Goal: Task Accomplishment & Management: Manage account settings

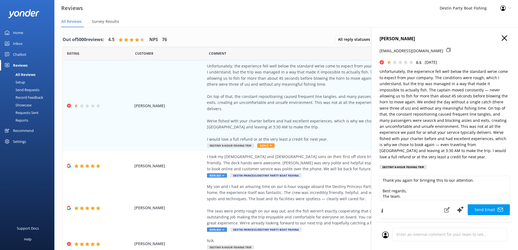
scroll to position [45, 0]
click at [479, 206] on button "Send Email" at bounding box center [488, 209] width 42 height 11
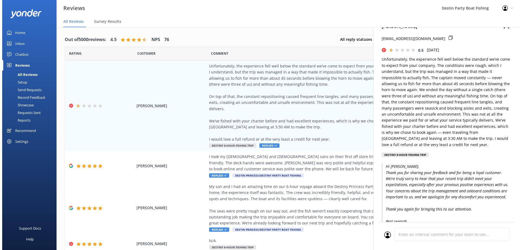
scroll to position [0, 0]
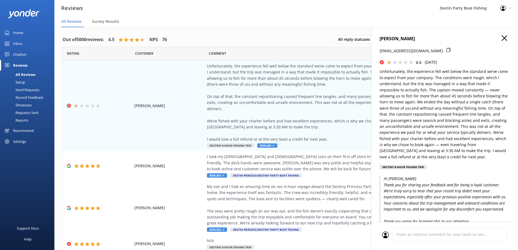
click at [501, 37] on icon "button" at bounding box center [503, 37] width 5 height 5
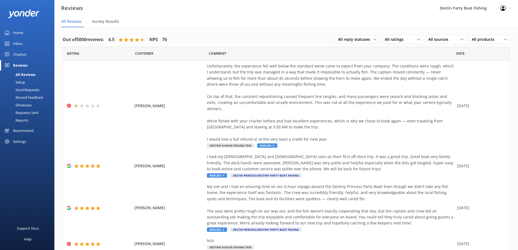
click at [18, 46] on div "Inbox" at bounding box center [18, 43] width 10 height 11
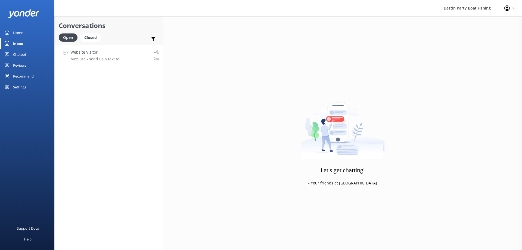
click at [124, 55] on h4 "Website Visitor" at bounding box center [109, 52] width 79 height 6
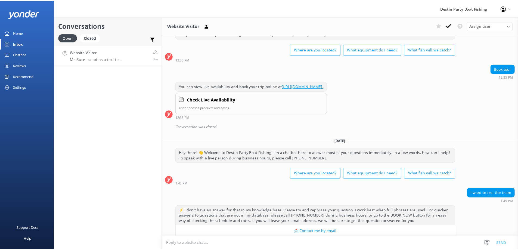
scroll to position [528, 0]
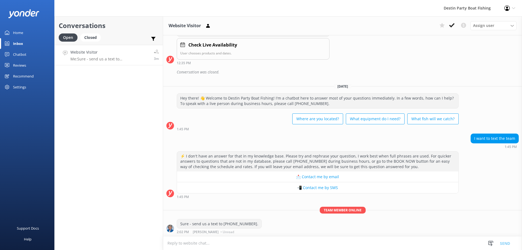
click at [18, 33] on div "Home" at bounding box center [18, 32] width 10 height 11
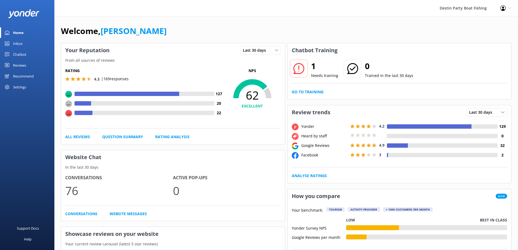
click at [16, 43] on div "Inbox" at bounding box center [18, 43] width 10 height 11
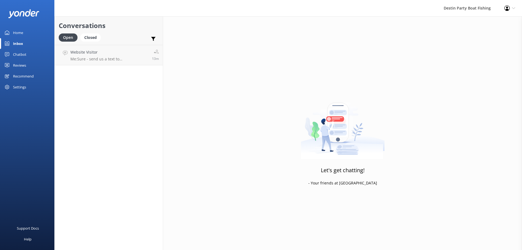
click at [21, 66] on div "Reviews" at bounding box center [19, 65] width 13 height 11
